Goal: Task Accomplishment & Management: Use online tool/utility

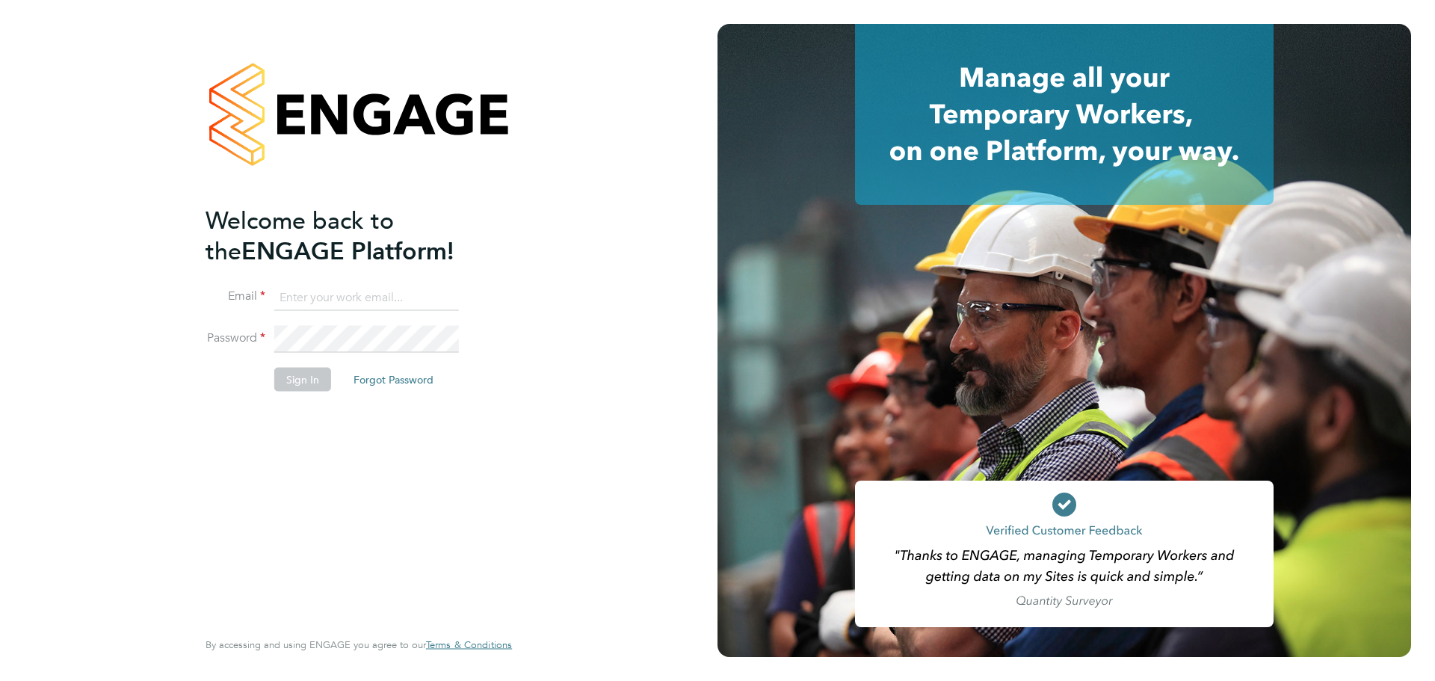
type input "lynne.andrews@randstad.co.uk"
click at [310, 372] on button "Sign In" at bounding box center [302, 380] width 57 height 24
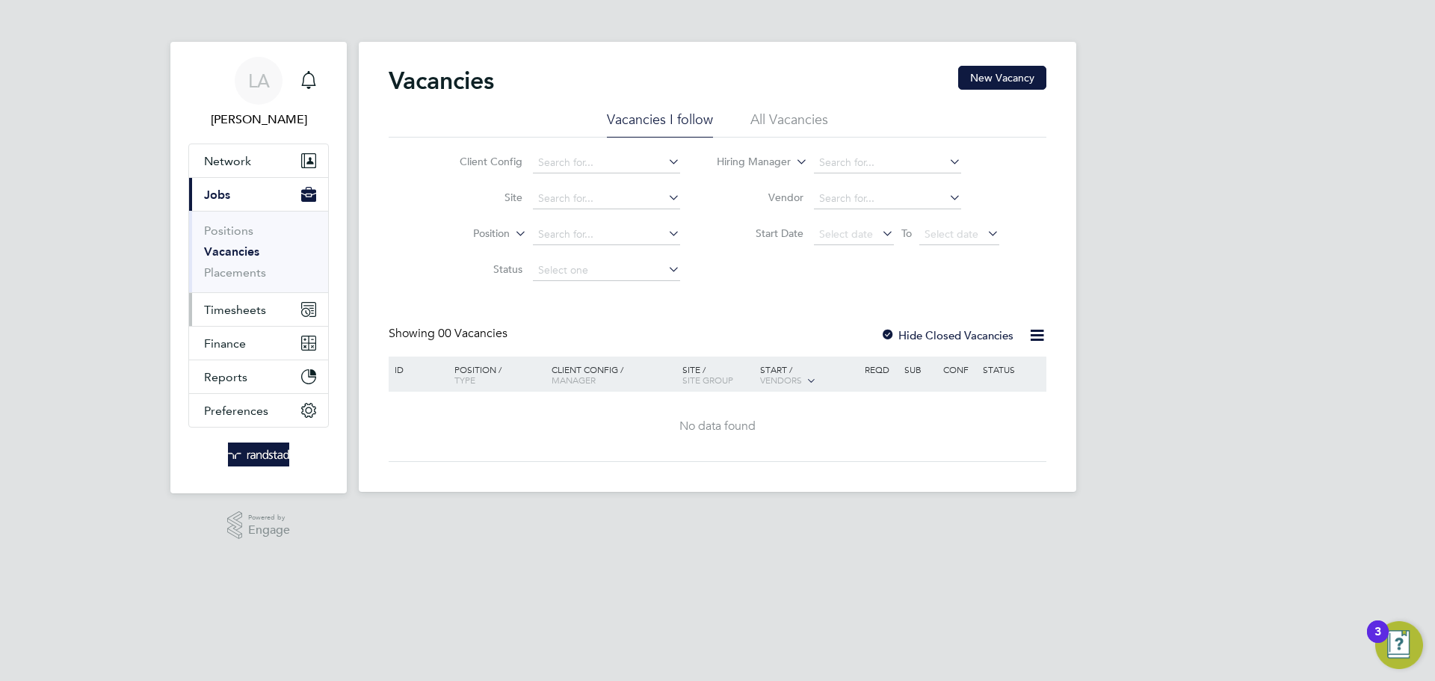
click at [237, 305] on span "Timesheets" at bounding box center [235, 310] width 62 height 14
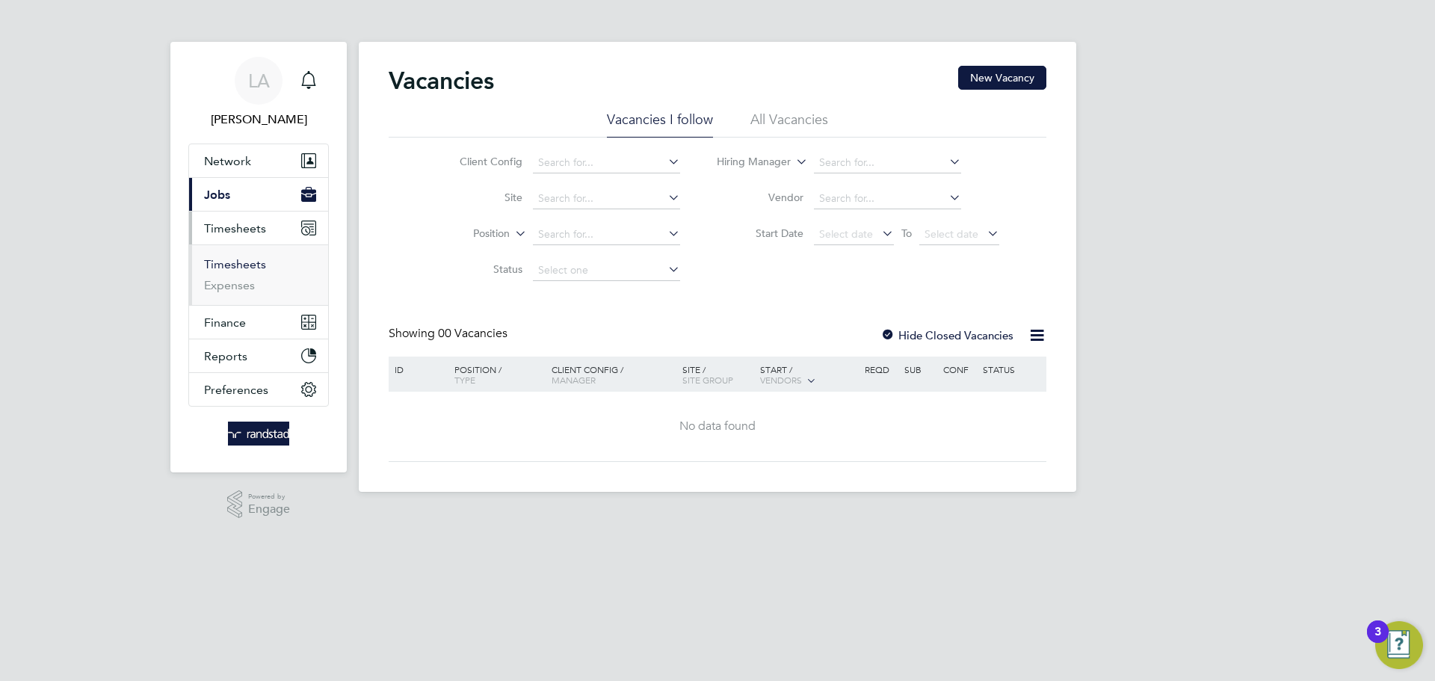
drag, startPoint x: 239, startPoint y: 262, endPoint x: 322, endPoint y: 238, distance: 86.1
click at [239, 263] on link "Timesheets" at bounding box center [235, 264] width 62 height 14
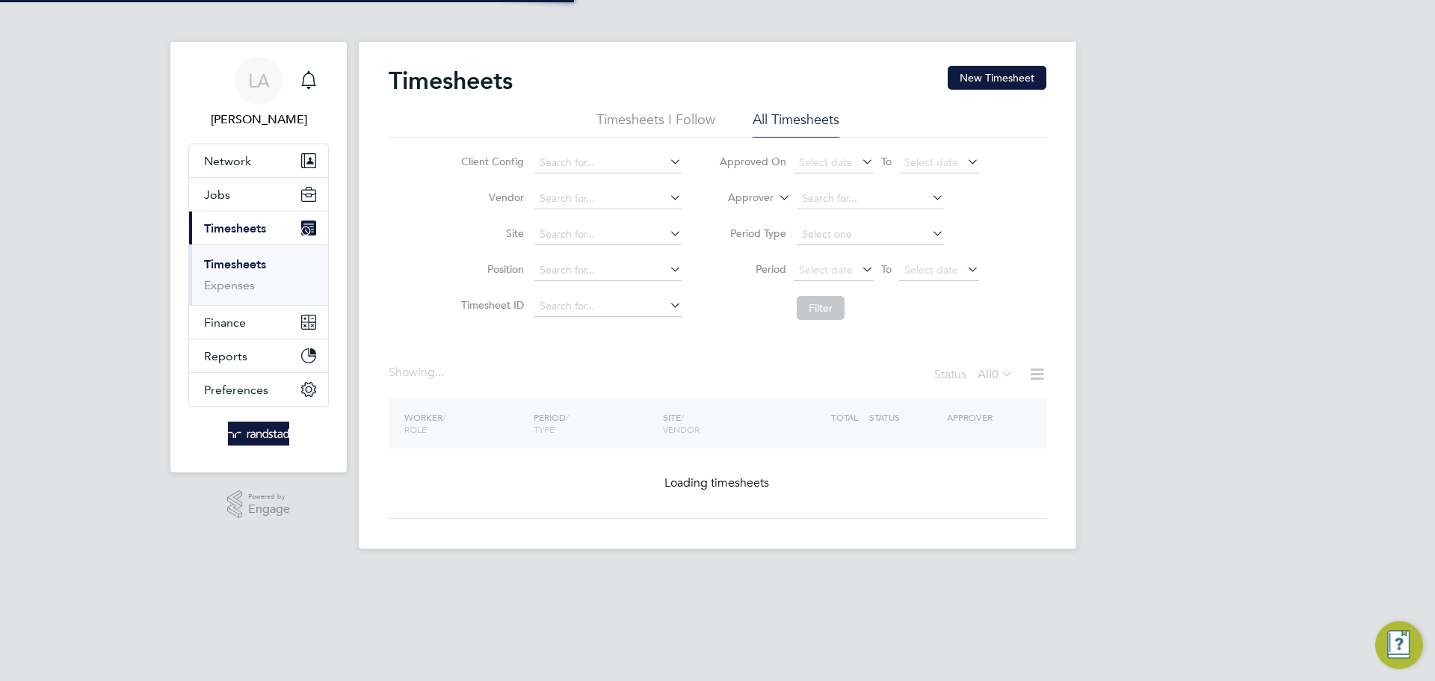
click at [733, 198] on label "Approver" at bounding box center [739, 198] width 67 height 15
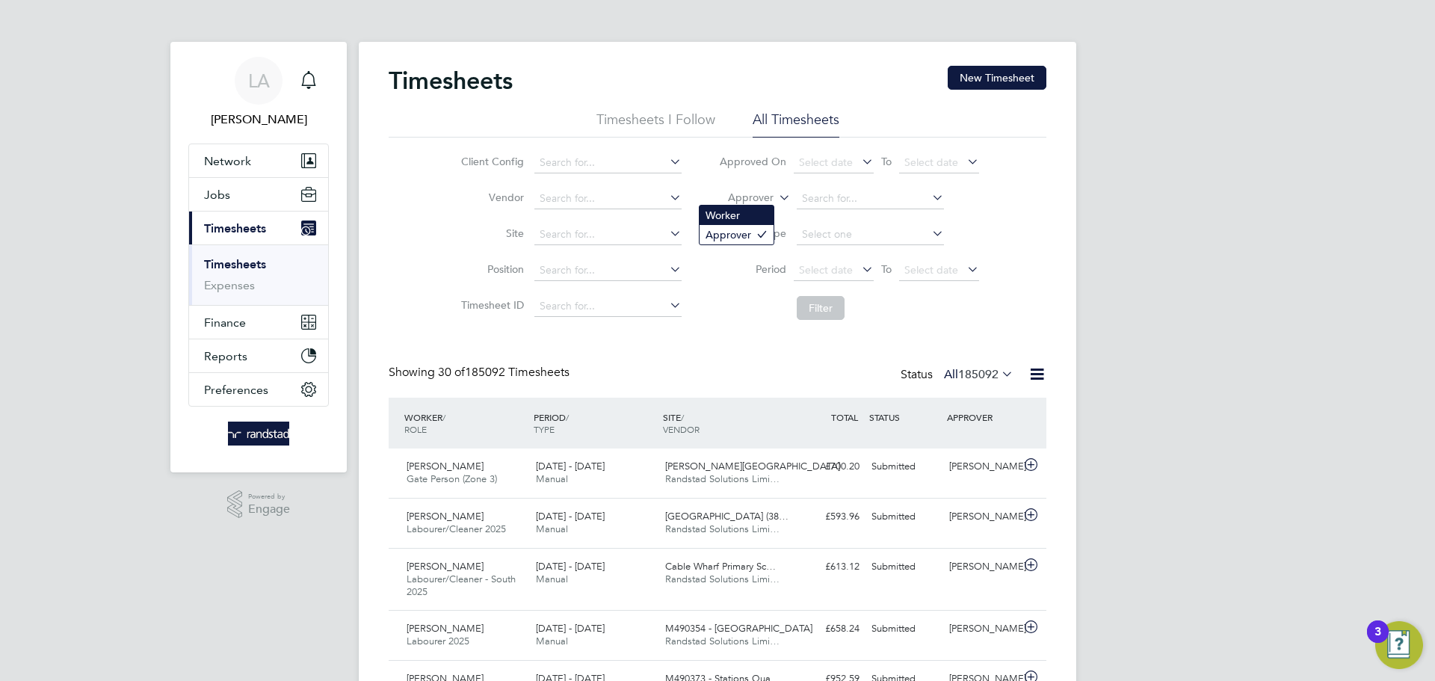
click at [737, 215] on li "Worker" at bounding box center [737, 215] width 74 height 19
click at [829, 194] on input at bounding box center [870, 198] width 147 height 21
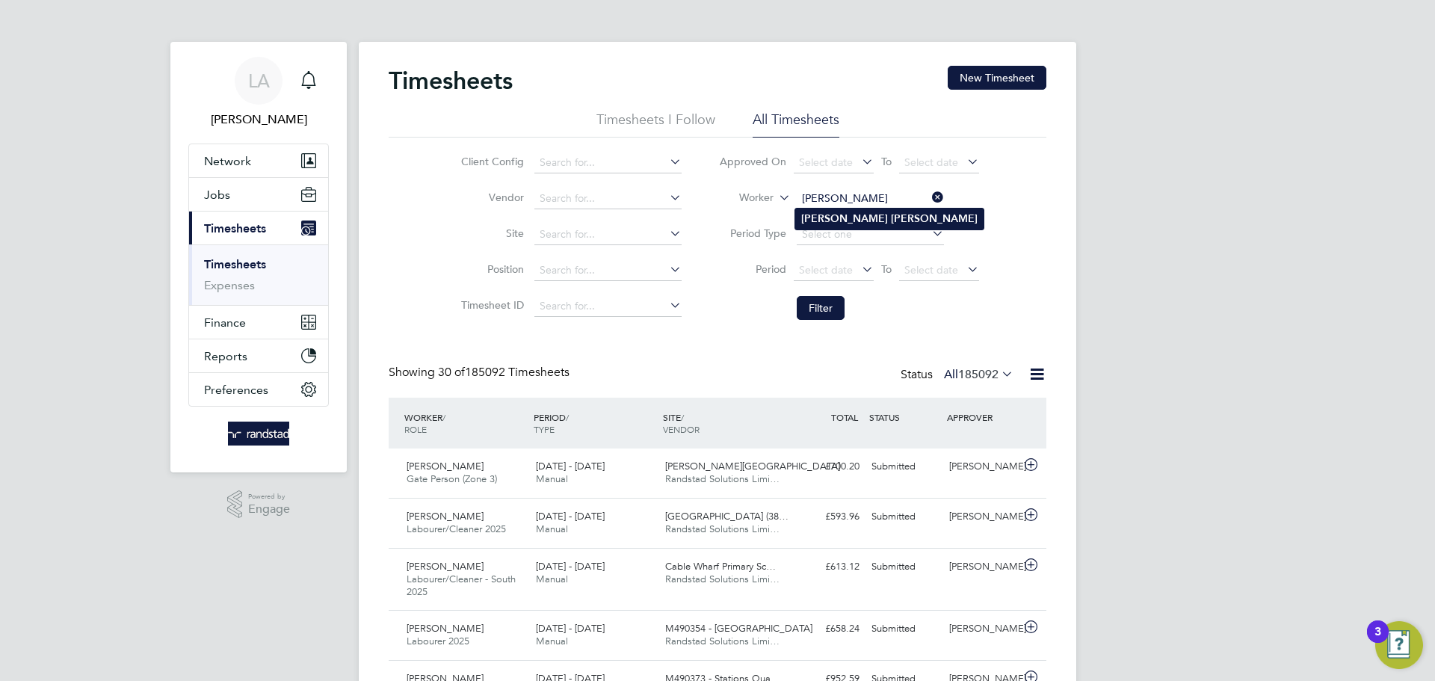
type input "[PERSON_NAME]"
click at [830, 305] on button "Filter" at bounding box center [821, 308] width 48 height 24
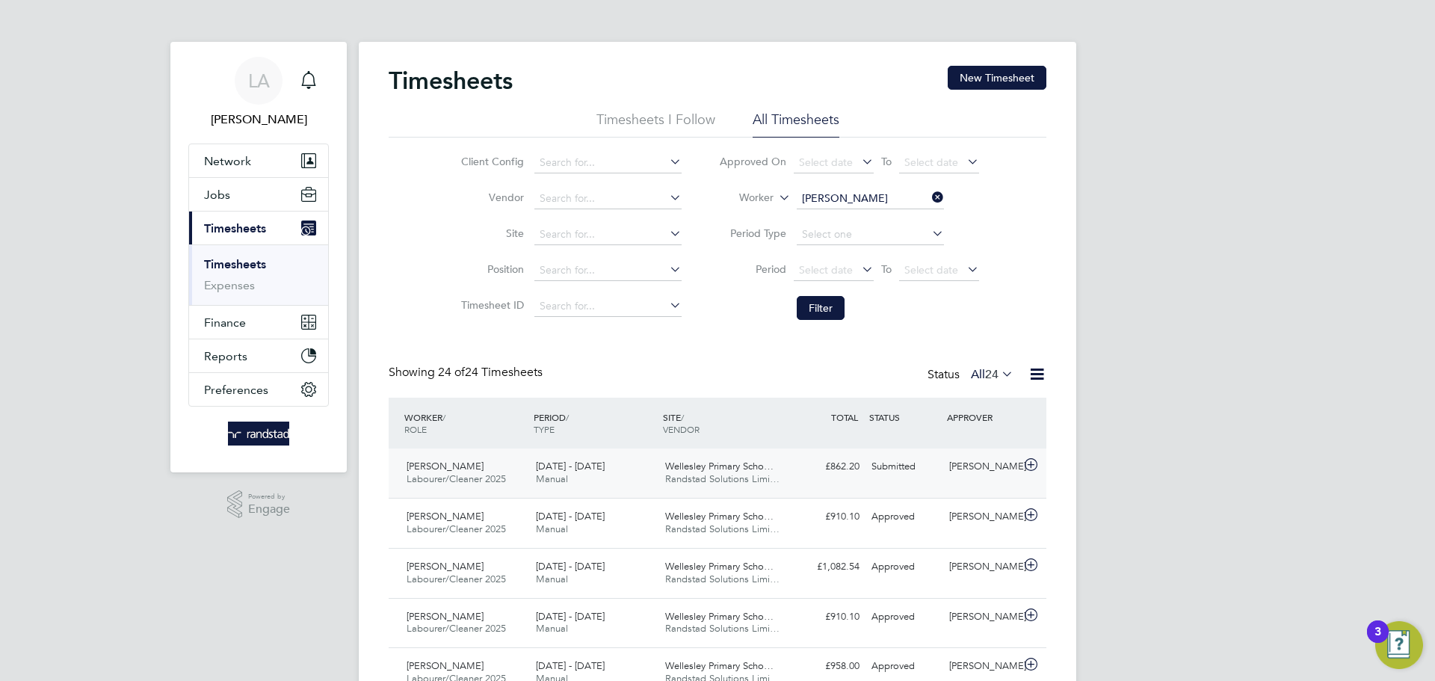
click at [565, 476] on span "Manual" at bounding box center [552, 478] width 32 height 13
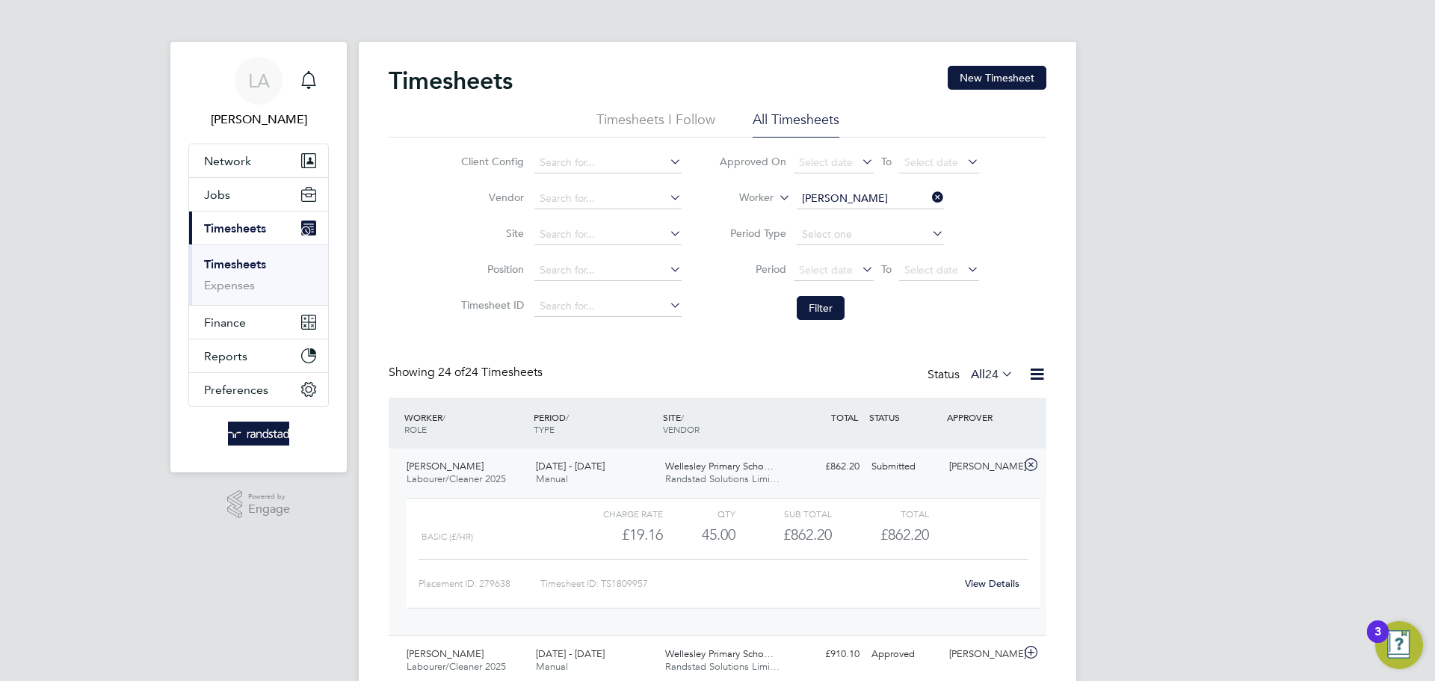
click at [565, 476] on span "Manual" at bounding box center [552, 478] width 32 height 13
